Goal: Task Accomplishment & Management: Complete application form

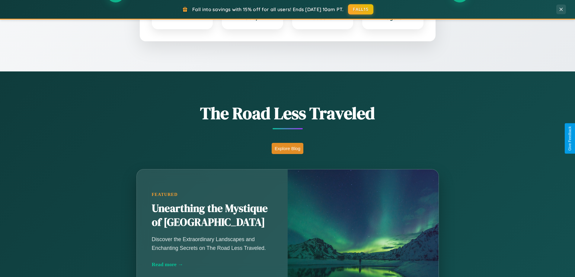
scroll to position [415, 0]
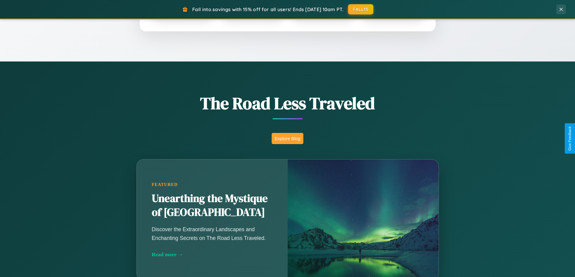
click at [287, 139] on button "Explore Blog" at bounding box center [288, 138] width 32 height 11
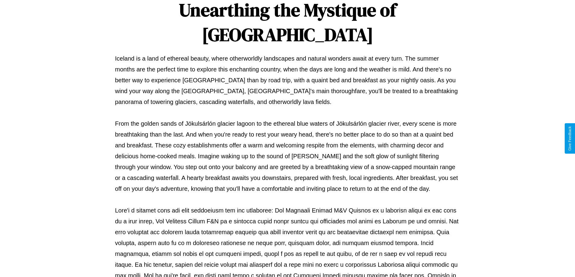
scroll to position [195, 0]
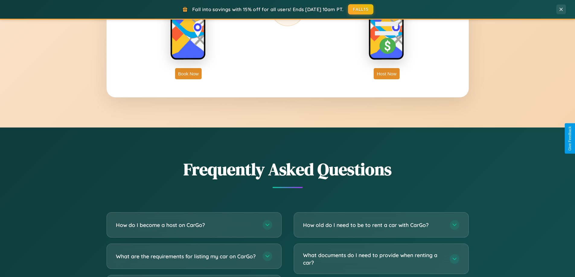
scroll to position [1162, 0]
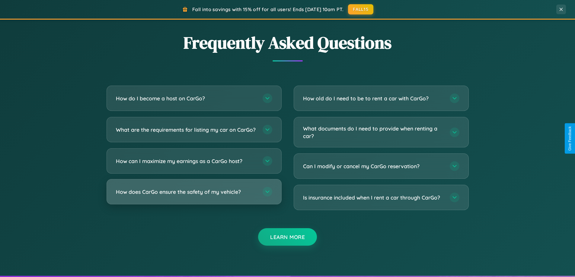
click at [194, 196] on h3 "How does CarGo ensure the safety of my vehicle?" at bounding box center [186, 192] width 141 height 8
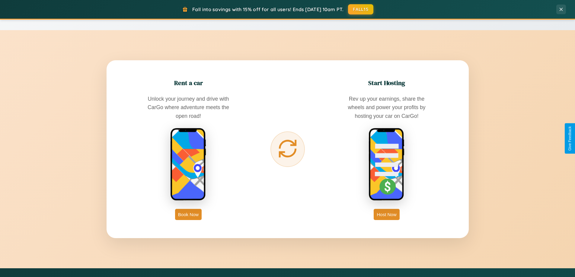
scroll to position [0, 0]
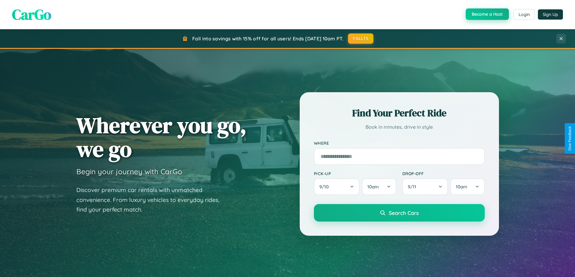
click at [487, 14] on button "Become a Host" at bounding box center [487, 13] width 43 height 11
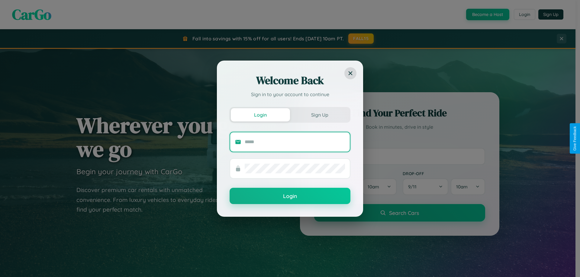
click at [295, 142] on input "text" at bounding box center [295, 142] width 100 height 10
type input "**********"
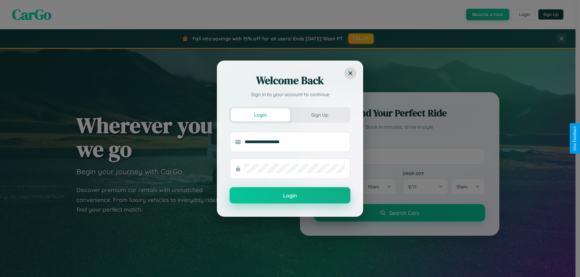
click at [290, 196] on button "Login" at bounding box center [289, 195] width 121 height 16
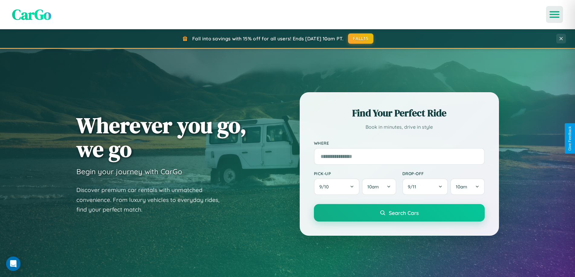
click at [555, 14] on icon "Open menu" at bounding box center [554, 14] width 9 height 5
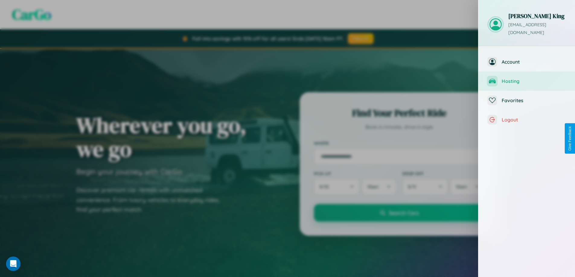
click at [527, 78] on span "Hosting" at bounding box center [534, 81] width 64 height 6
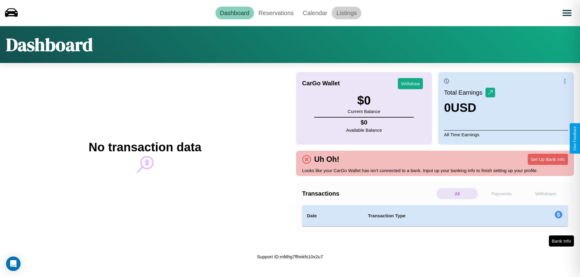
click at [346, 13] on link "Listings" at bounding box center [346, 13] width 30 height 13
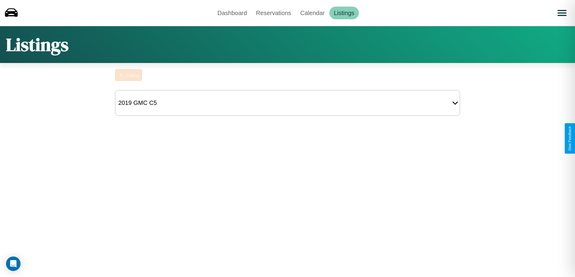
click at [129, 75] on div "Listing" at bounding box center [132, 75] width 13 height 5
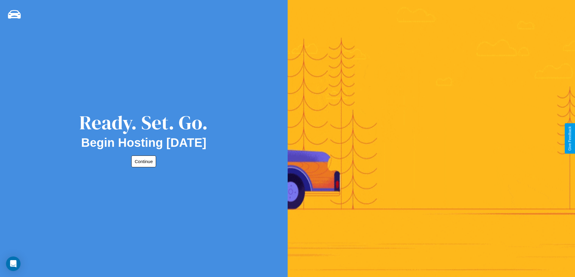
click at [142, 161] on button "Continue" at bounding box center [143, 162] width 25 height 12
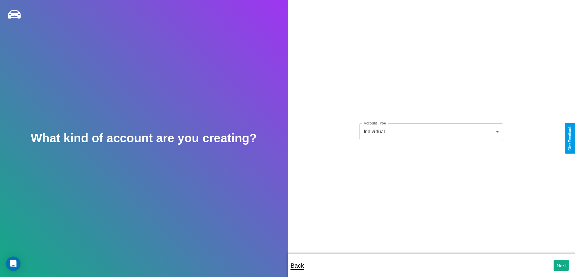
click at [431, 132] on body "**********" at bounding box center [287, 143] width 575 height 286
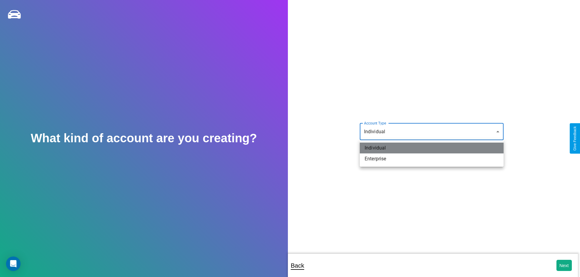
click at [431, 148] on li "Individual" at bounding box center [432, 148] width 144 height 11
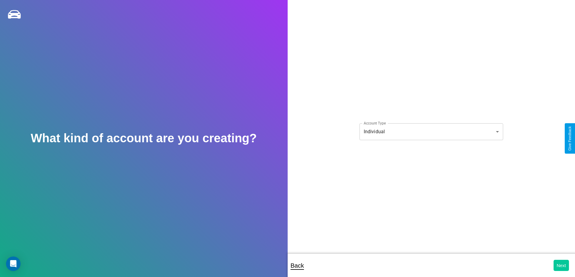
click at [561, 266] on button "Next" at bounding box center [561, 265] width 15 height 11
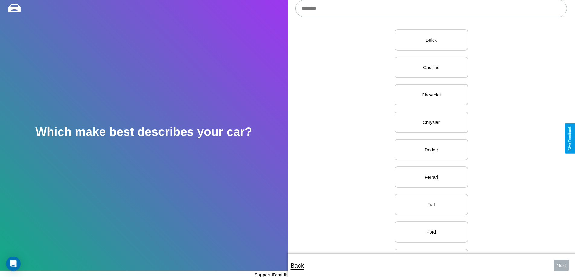
scroll to position [179, 0]
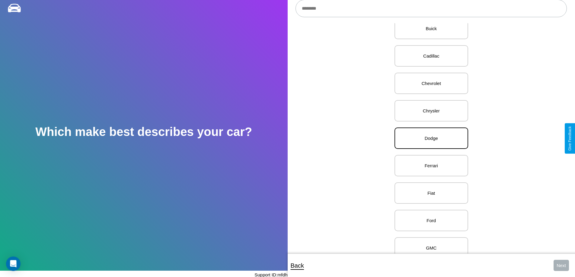
click at [429, 139] on p "Dodge" at bounding box center [431, 138] width 60 height 8
click at [561, 266] on button "Next" at bounding box center [561, 265] width 15 height 11
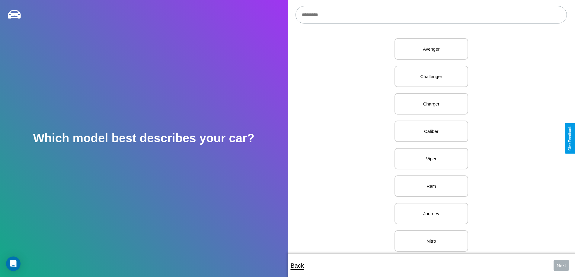
click at [431, 15] on input "text" at bounding box center [431, 15] width 271 height 18
type input "**********"
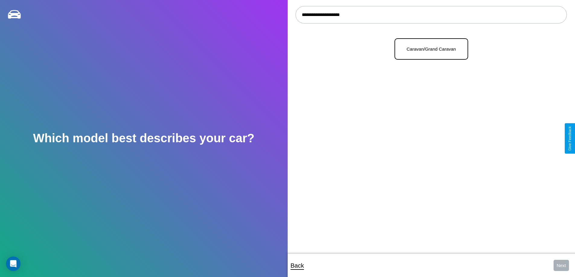
click at [429, 49] on p "Caravan/Grand Caravan" at bounding box center [431, 49] width 60 height 8
click at [561, 266] on button "Next" at bounding box center [561, 265] width 15 height 11
